Goal: Task Accomplishment & Management: Manage account settings

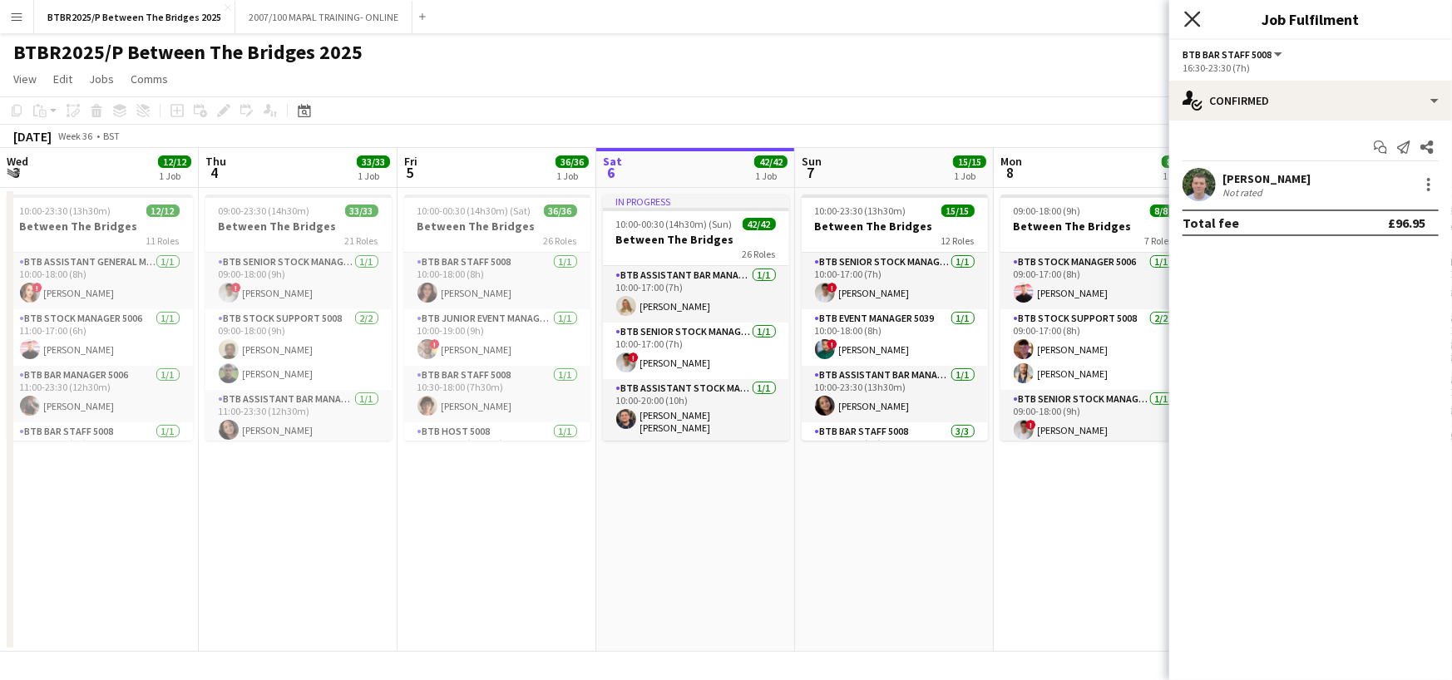
click at [1194, 13] on icon "Close pop-in" at bounding box center [1192, 19] width 16 height 16
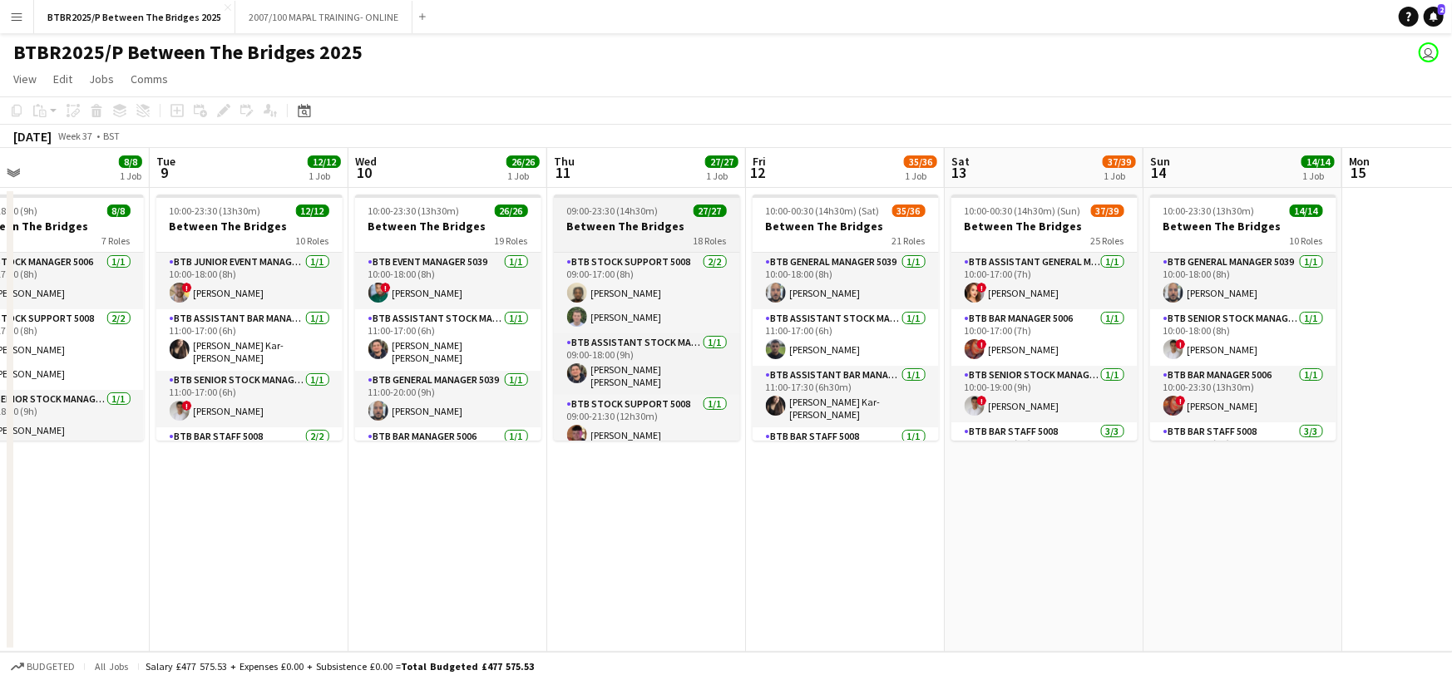
drag, startPoint x: 1238, startPoint y: 166, endPoint x: 694, endPoint y: 196, distance: 544.0
click at [621, 195] on app-calendar-viewport "Fri 5 36/36 1 Job Sat 6 42/42 1 Job Sun 7 15/15 1 Job Mon 8 8/8 1 Job Tue 9 12/…" at bounding box center [726, 400] width 1452 height 504
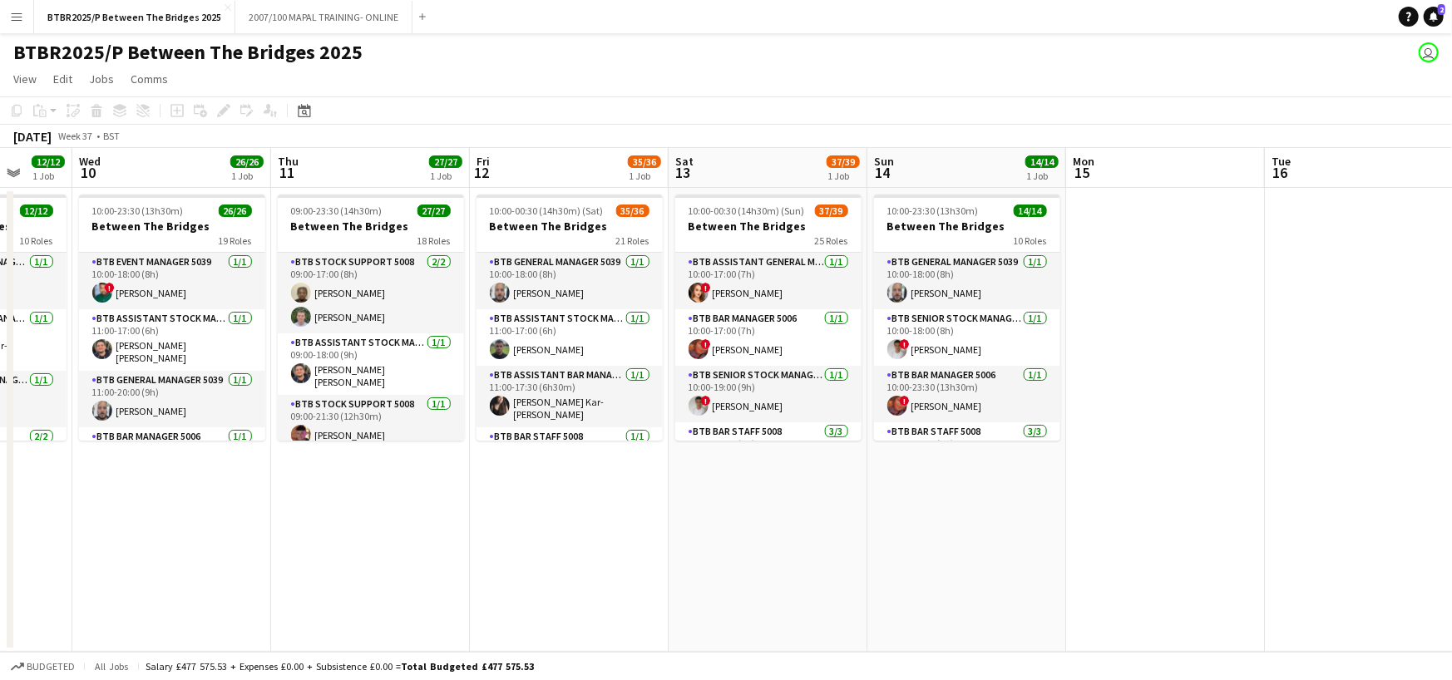
scroll to position [0, 524]
drag, startPoint x: 998, startPoint y: 182, endPoint x: 730, endPoint y: 185, distance: 267.8
click at [730, 185] on app-calendar-viewport "Sun 7 15/15 1 Job Mon 8 8/8 1 Job Tue 9 12/12 1 Job Wed 10 26/26 1 Job Thu 11 2…" at bounding box center [726, 400] width 1452 height 504
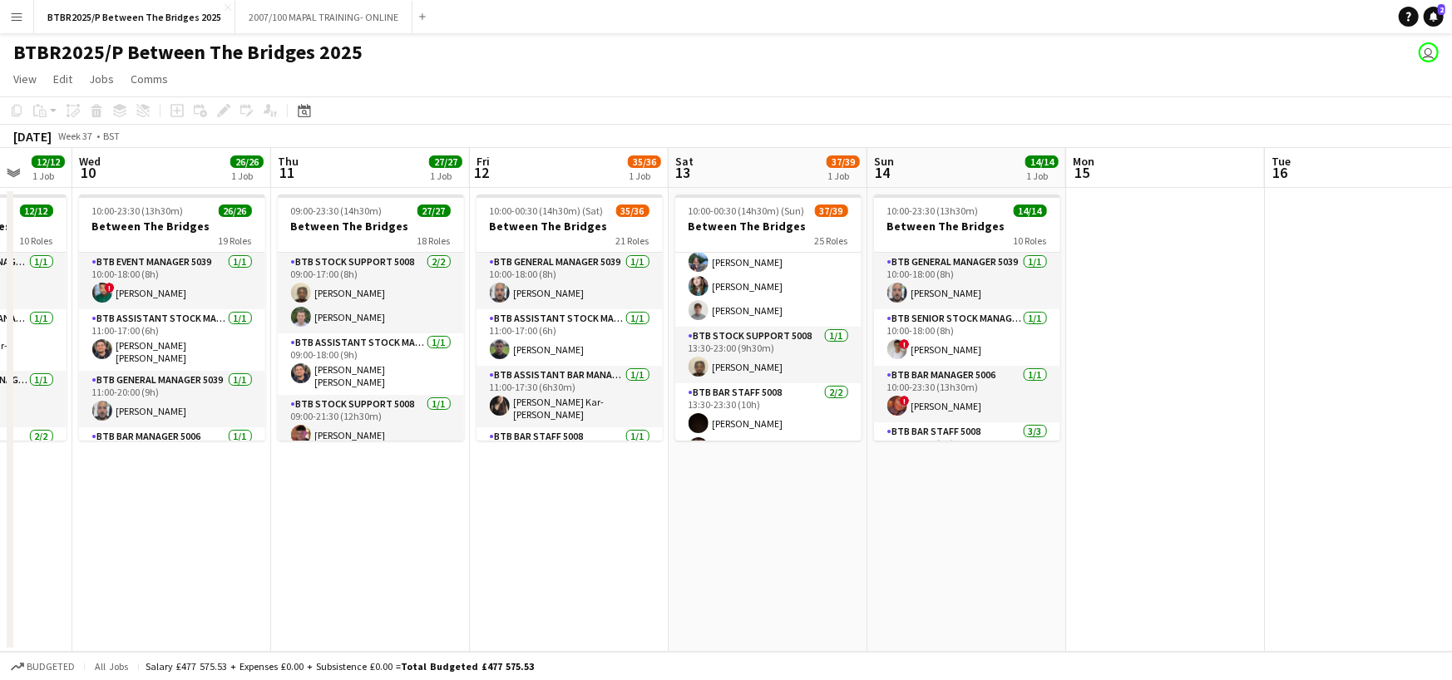
scroll to position [749, 0]
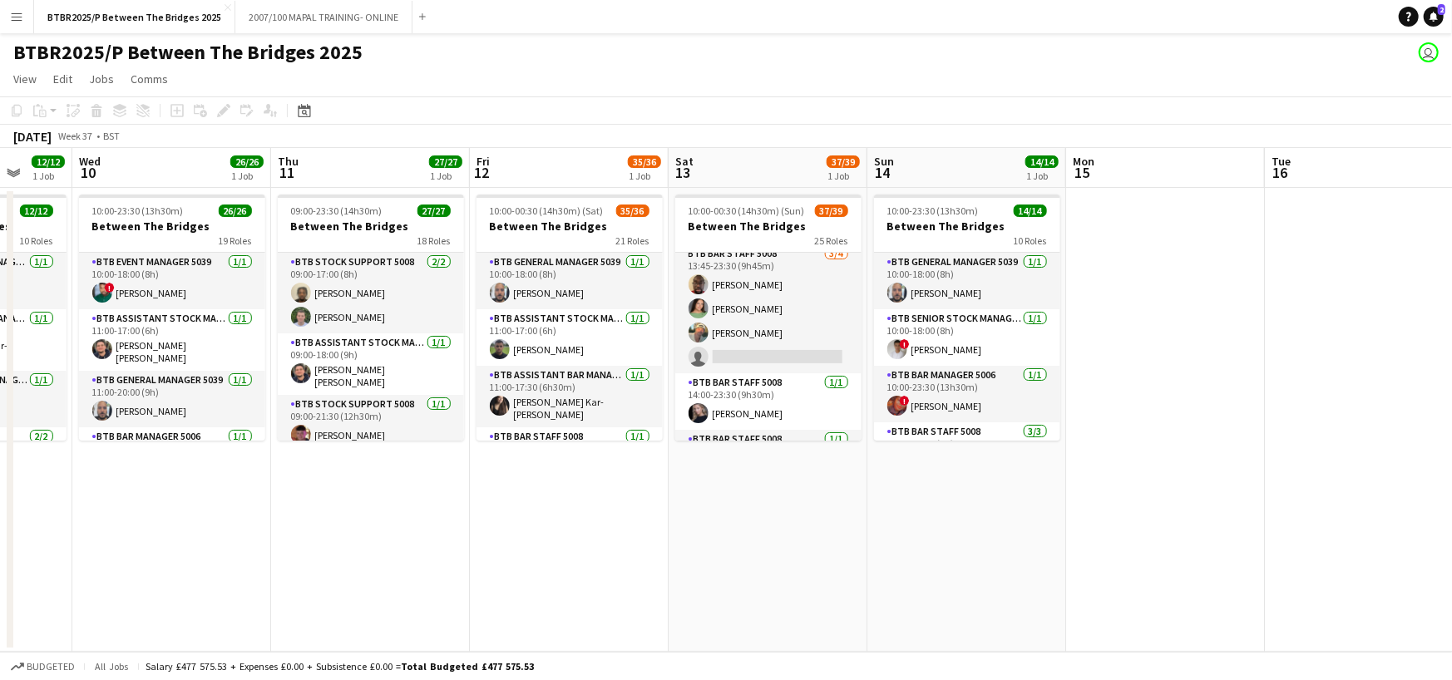
click at [773, 338] on app-card-role "BTB Bar Staff 5008 [DATE] 13:45-23:30 (9h45m) [PERSON_NAME] [PERSON_NAME] [PERS…" at bounding box center [768, 309] width 186 height 129
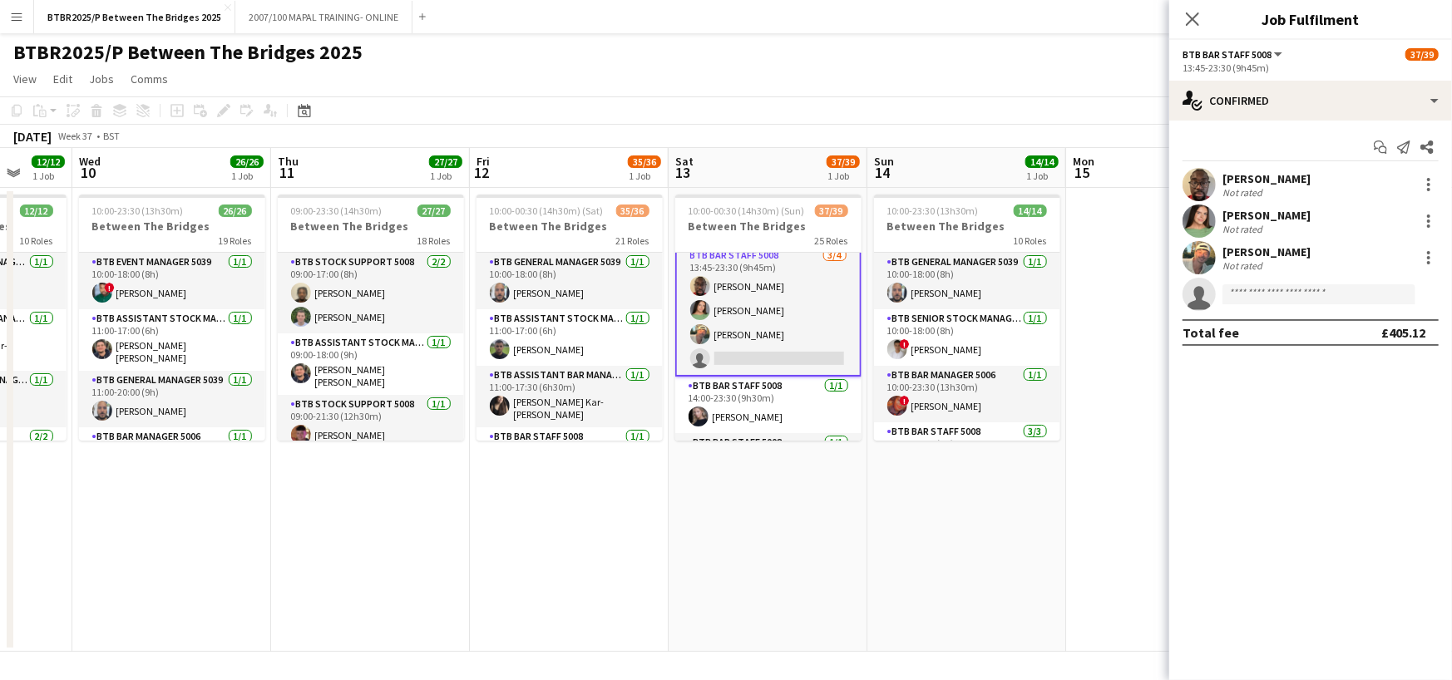
scroll to position [999, 0]
click at [1346, 287] on input at bounding box center [1319, 294] width 193 height 20
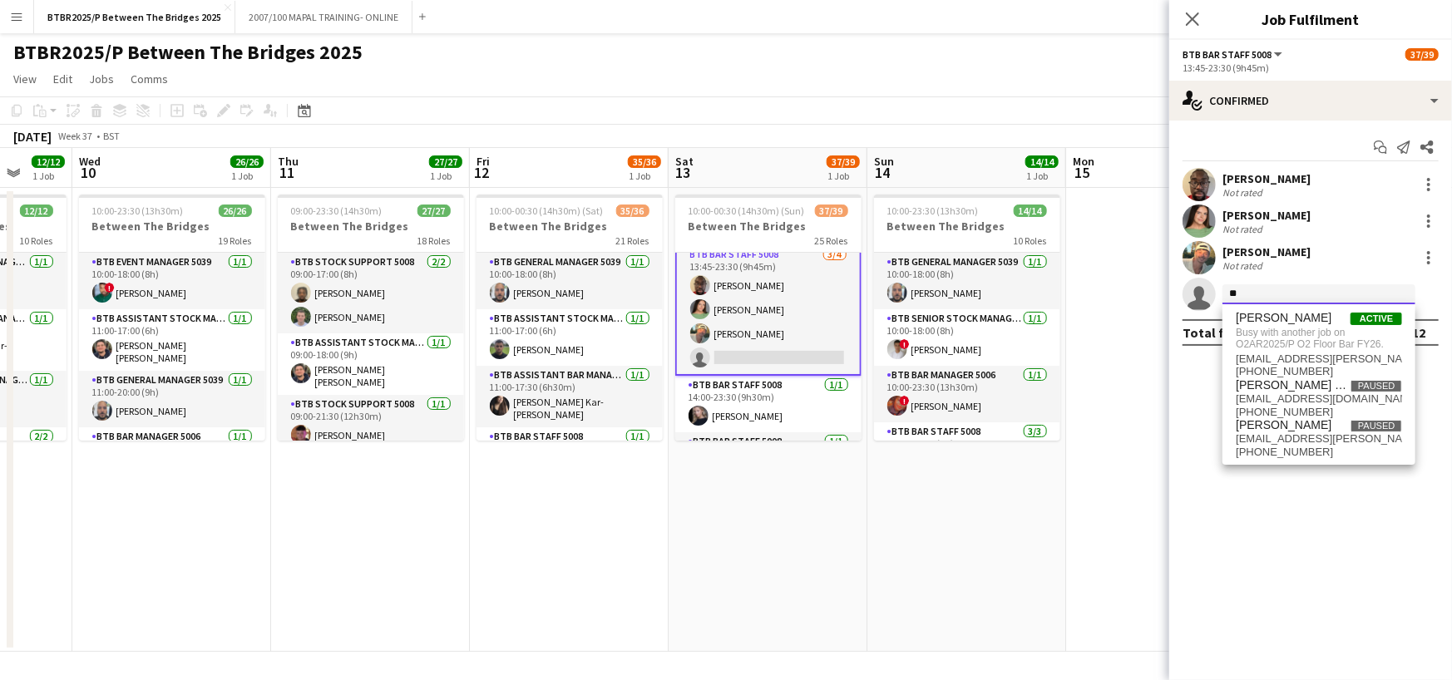
type input "*"
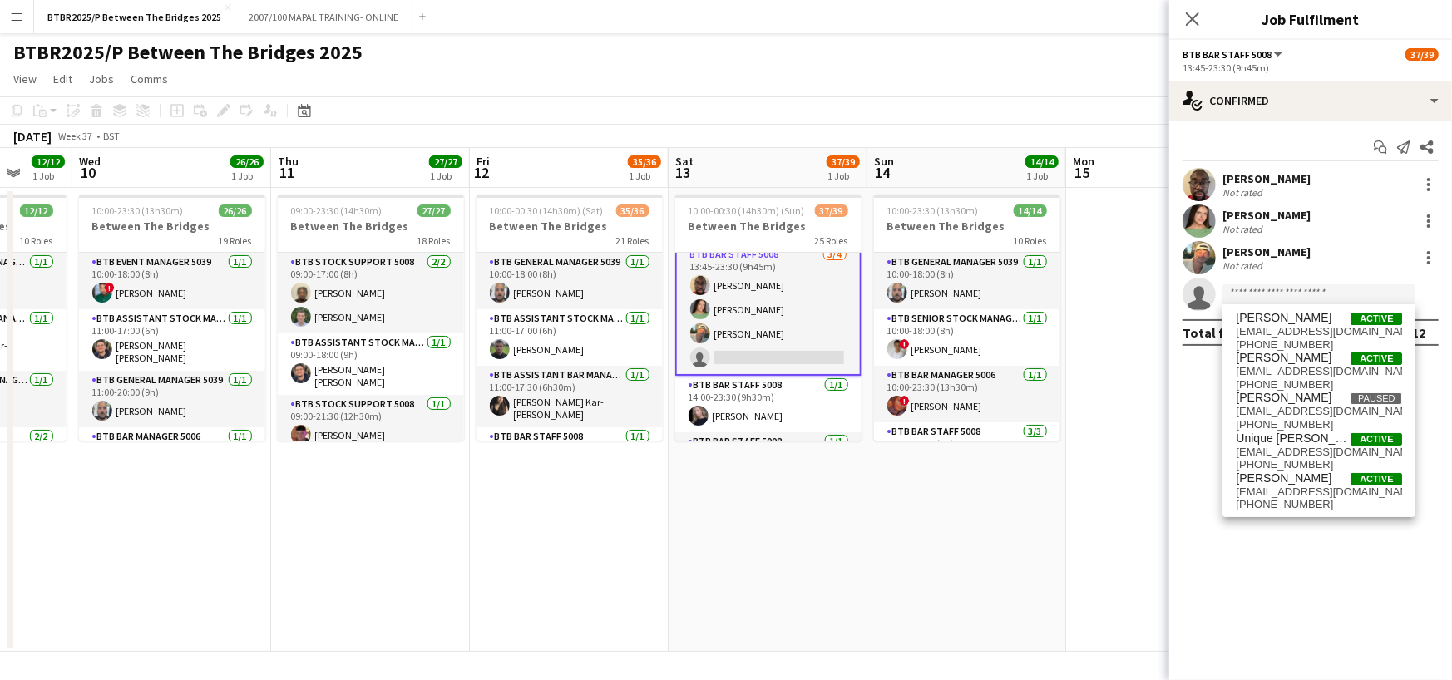
click at [1097, 47] on div "BTBR2025/P Between The Bridges 2025 user" at bounding box center [726, 49] width 1452 height 32
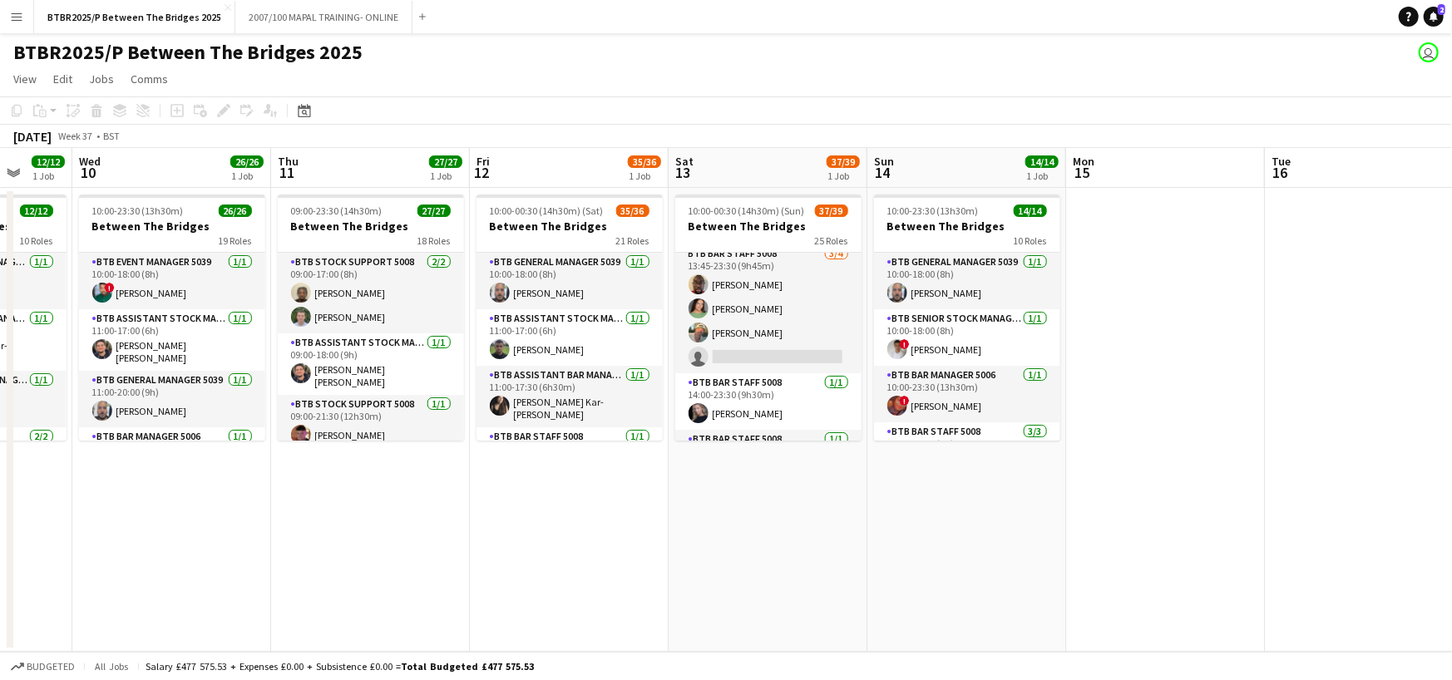
click at [1121, 62] on div "BTBR2025/P Between The Bridges 2025 user" at bounding box center [726, 49] width 1452 height 32
